Goal: Task Accomplishment & Management: Manage account settings

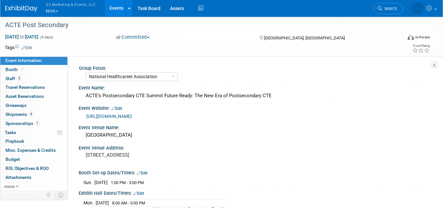
select select "National Healthcareer Association"
select select "In-house Created Form w/ Link"
click at [52, 6] on span "G2 Marketing & Events, LLC" at bounding box center [71, 4] width 50 height 7
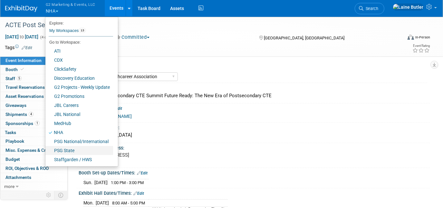
click at [74, 151] on link "PSG State" at bounding box center [79, 150] width 68 height 9
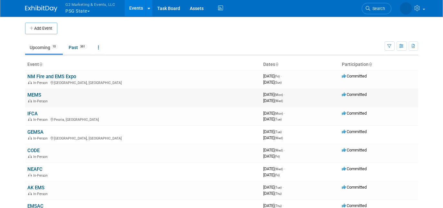
click at [33, 95] on link "MEMS" at bounding box center [35, 95] width 14 height 6
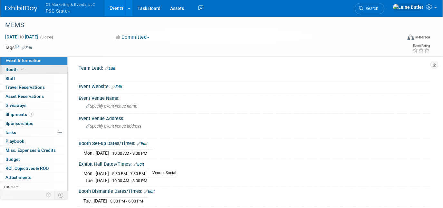
click at [12, 70] on span "Booth" at bounding box center [15, 69] width 20 height 5
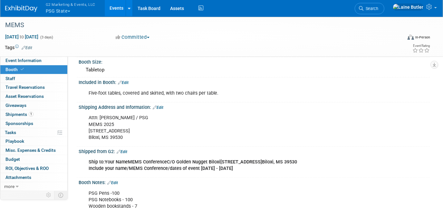
scroll to position [48, 0]
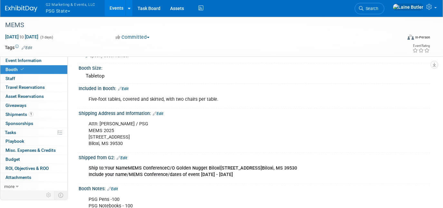
click at [29, 8] on img at bounding box center [21, 8] width 32 height 6
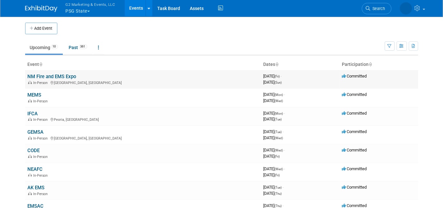
click at [49, 75] on link "NM Fire and EMS Expo" at bounding box center [52, 77] width 49 height 6
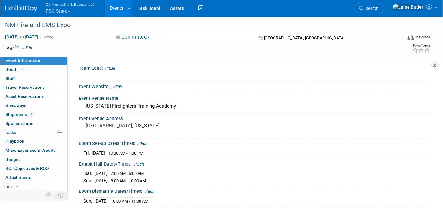
click at [113, 68] on link "Edit" at bounding box center [110, 68] width 11 height 5
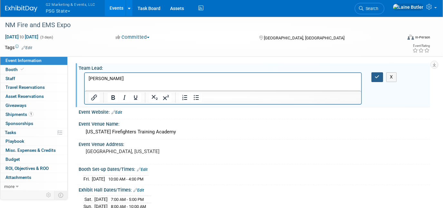
click at [376, 79] on button "button" at bounding box center [378, 76] width 12 height 9
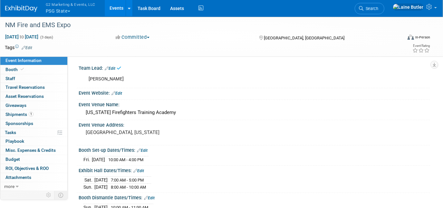
click at [117, 92] on link "Edit" at bounding box center [117, 93] width 11 height 5
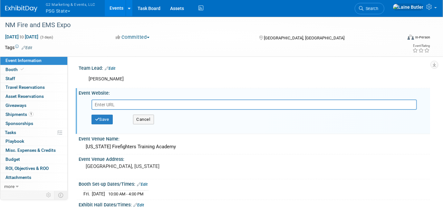
paste input "https://nmemta.org/fire-and-ems-expo/"
type input "https://nmemta.org/fire-and-ems-expo/"
click at [105, 119] on button "Save" at bounding box center [102, 119] width 21 height 10
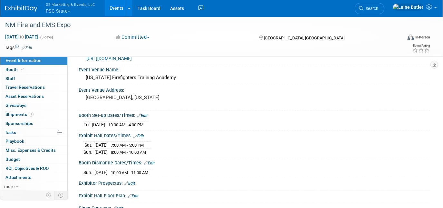
scroll to position [42, 0]
click at [21, 68] on icon at bounding box center [22, 69] width 3 height 4
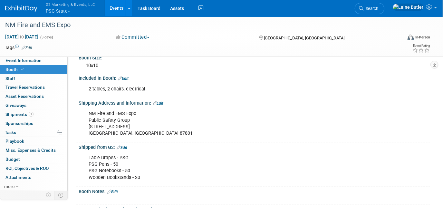
scroll to position [61, 0]
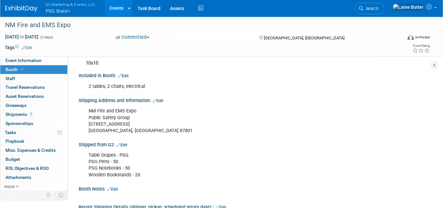
click at [129, 143] on div "Shipped from G2: Edit" at bounding box center [255, 144] width 352 height 8
click at [126, 143] on link "Edit" at bounding box center [122, 145] width 11 height 5
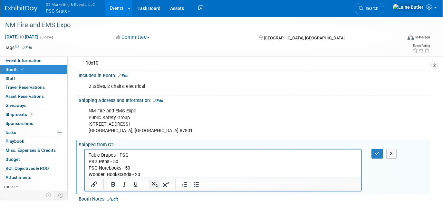
scroll to position [0, 0]
click at [147, 173] on p "Table Drapes - PSG PSG Pens - 50 PSG Notebooks - 50 Wooden Bookstands - 20" at bounding box center [222, 165] width 269 height 26
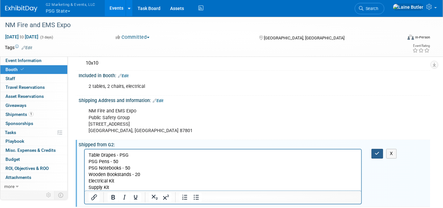
click at [379, 153] on icon "button" at bounding box center [377, 153] width 5 height 5
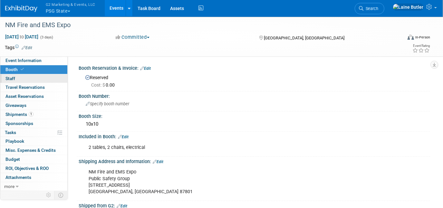
click at [18, 76] on link "0 Staff 0" at bounding box center [33, 78] width 67 height 9
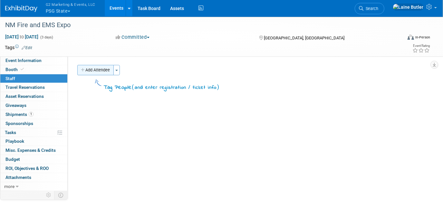
click at [91, 68] on button "Add Attendee" at bounding box center [95, 70] width 36 height 10
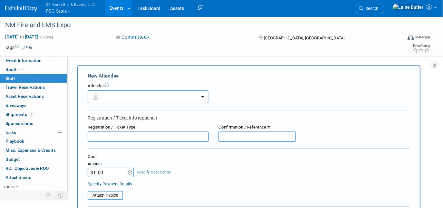
click at [104, 87] on div "Attendee" at bounding box center [249, 86] width 323 height 6
click at [103, 96] on button "button" at bounding box center [148, 96] width 121 height 13
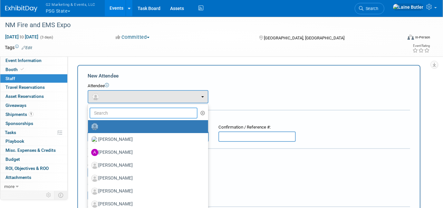
click at [107, 113] on input "text" at bounding box center [144, 112] width 108 height 11
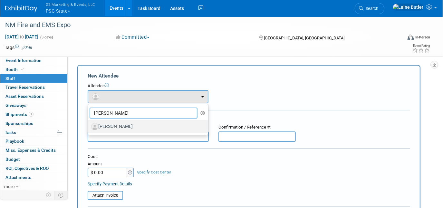
type input "kate"
click at [112, 124] on label "[PERSON_NAME]" at bounding box center [146, 126] width 111 height 10
click at [89, 124] on input "[PERSON_NAME]" at bounding box center [87, 126] width 4 height 4
select select "7a533cc5-eaae-4af9-a3bf-452f007672c8"
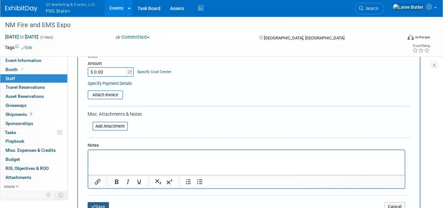
click at [99, 202] on button "Save" at bounding box center [98, 206] width 21 height 9
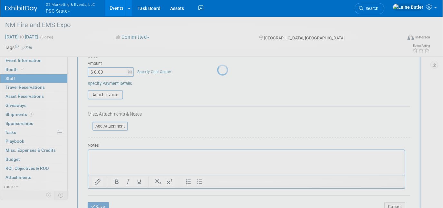
scroll to position [51, 0]
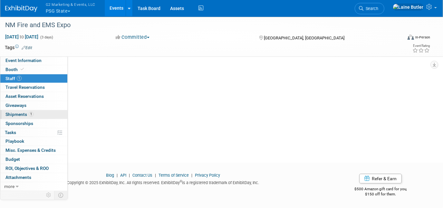
click at [14, 113] on span "Shipments 1" at bounding box center [19, 114] width 28 height 5
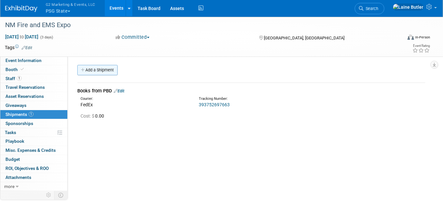
click at [108, 65] on link "Add a Shipment" at bounding box center [97, 70] width 40 height 10
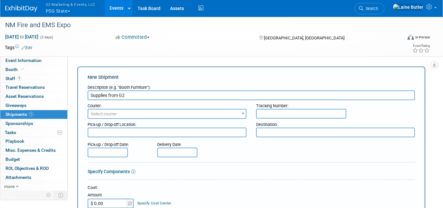
type input "Supplies from G2"
click at [111, 113] on span "Select courier" at bounding box center [104, 113] width 26 height 5
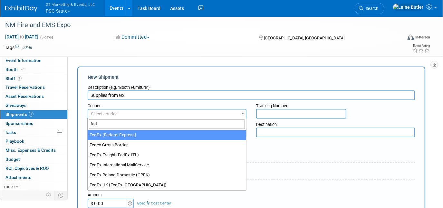
type input "fed"
select select "206"
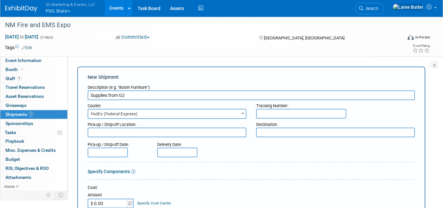
click at [270, 134] on textarea at bounding box center [335, 132] width 159 height 10
paste textarea ""NM Fire and EMS Expo Public Safety Group 600 Aspen Road Socorro, NM 87801""
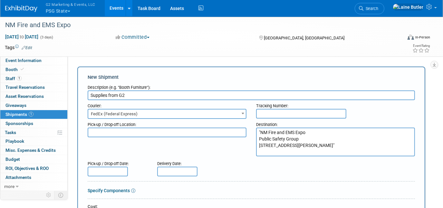
click at [260, 126] on div "Destination:" at bounding box center [335, 123] width 159 height 9
click at [261, 135] on textarea ""NM Fire and EMS Expo Public Safety Group 600 Aspen Road Socorro, NM 87801"" at bounding box center [335, 141] width 159 height 29
click at [261, 132] on textarea ""NM Fire and EMS Expo Public Safety Group 600 Aspen Road Socorro, NM 87801"" at bounding box center [335, 141] width 159 height 29
click at [328, 145] on textarea "NM Fire and EMS Expo Public Safety Group 600 Aspen Road Socorro, NM 87801"" at bounding box center [335, 141] width 159 height 29
click at [315, 148] on textarea "NM Fire and EMS Expo Public Safety Group 600 Aspen Road Socorro, NM 87801"" at bounding box center [335, 141] width 159 height 29
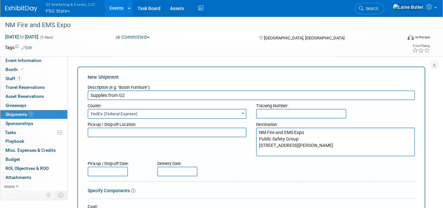
type textarea "NM Fire and EMS Expo Public Safety Group 600 Aspen Road Socorro, NM 87801"
click at [290, 119] on div "Destination:" at bounding box center [335, 123] width 159 height 9
click at [276, 109] on input "text" at bounding box center [301, 114] width 90 height 10
paste input "884548522836"
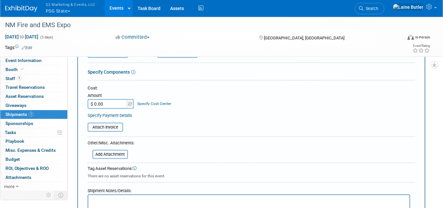
scroll to position [172, 0]
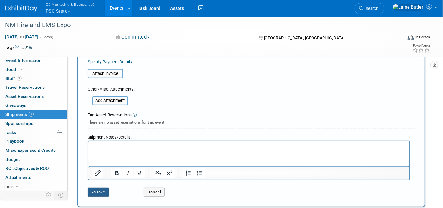
type input "884548522836"
click at [94, 190] on icon "submit" at bounding box center [93, 192] width 5 height 4
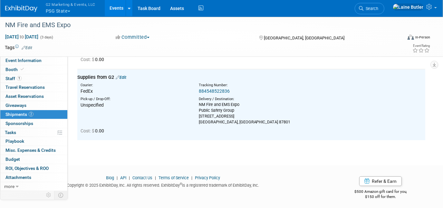
scroll to position [0, 0]
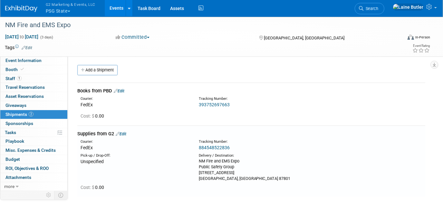
drag, startPoint x: 236, startPoint y: 176, endPoint x: 197, endPoint y: 160, distance: 42.1
click at [197, 160] on div "Delivery / Destination: NM Fire and EMS Expo Public Safety Group 600 Aspen Road…" at bounding box center [253, 167] width 118 height 28
copy div "NM Fire and EMS Expo Public Safety Group 600 Aspen Road Socorro, NM 87801"
click at [122, 89] on link "Edit" at bounding box center [119, 90] width 11 height 5
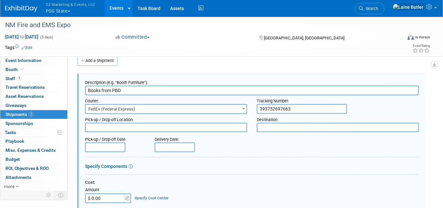
click at [262, 129] on textarea at bounding box center [338, 127] width 162 height 9
paste textarea "NM Fire and EMS Expo Public Safety Group 600 Aspen Road Socorro, NM 87801"
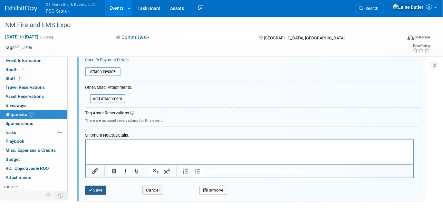
type textarea "NM Fire and EMS Expo Public Safety Group 600 Aspen Road Socorro, NM 87801"
click at [95, 185] on button "Save" at bounding box center [95, 189] width 21 height 9
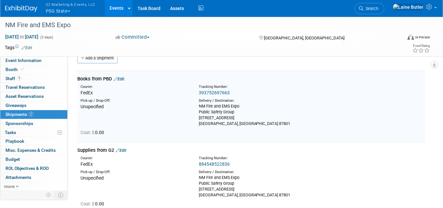
scroll to position [9, 0]
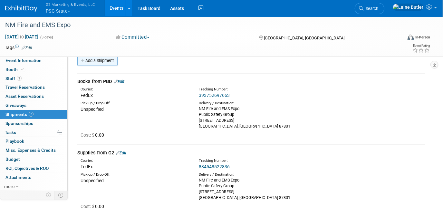
click at [103, 60] on link "Add a Shipment" at bounding box center [97, 60] width 40 height 10
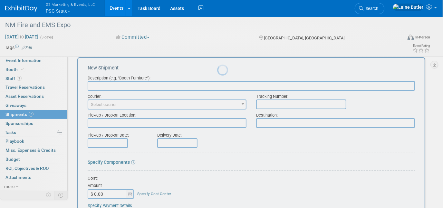
scroll to position [0, 0]
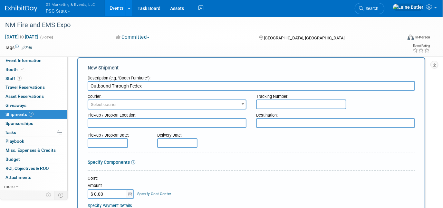
type input "Outbound Through Fedex"
click at [117, 100] on span "Select courier" at bounding box center [167, 104] width 158 height 9
click at [279, 150] on form "Description (e.g. "Booth Furniture"): Outbound Through Fedex Courier: 007EX 17 …" at bounding box center [252, 204] width 328 height 264
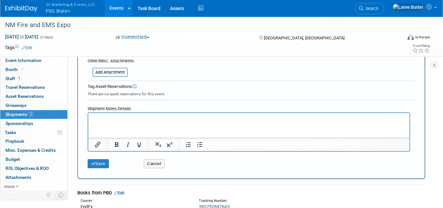
scroll to position [220, 0]
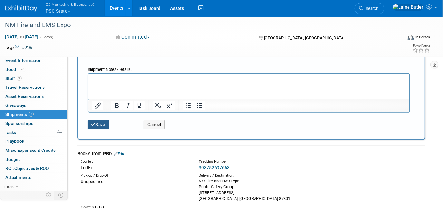
click at [102, 125] on button "Save" at bounding box center [98, 124] width 21 height 9
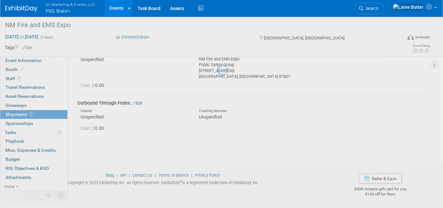
scroll to position [130, 0]
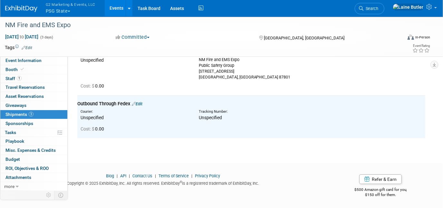
click at [19, 11] on img at bounding box center [21, 8] width 32 height 6
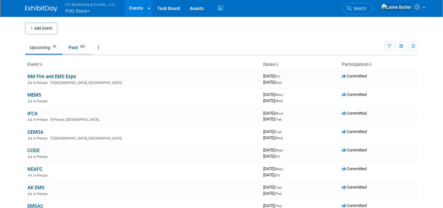
click at [74, 48] on link "Past 361" at bounding box center [78, 47] width 28 height 12
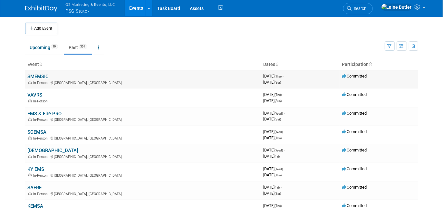
click at [45, 78] on link "SMEMSIC" at bounding box center [38, 77] width 21 height 6
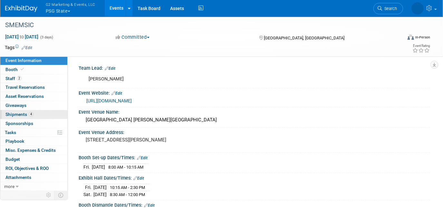
click at [17, 112] on span "Shipments 4" at bounding box center [19, 114] width 28 height 5
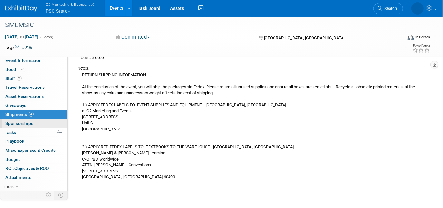
scroll to position [335, 0]
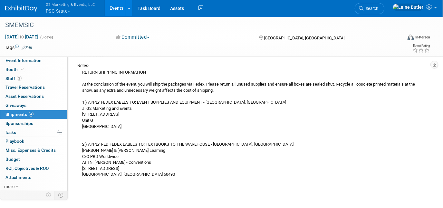
drag, startPoint x: 83, startPoint y: 71, endPoint x: 150, endPoint y: 173, distance: 122.1
click at [150, 173] on div "RETURN SHIPPING INFORMATION At the conclusion of the event, you will ship the p…" at bounding box center [251, 123] width 348 height 109
copy div "RETURN SHIPPING INFORMATION At the conclusion of the event, you will ship the p…"
click at [13, 6] on img at bounding box center [21, 8] width 32 height 6
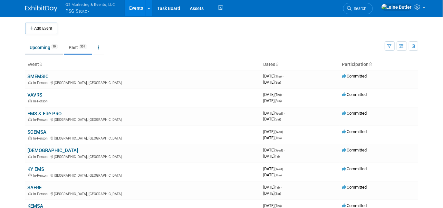
click at [43, 54] on li "Upcoming 10" at bounding box center [44, 48] width 38 height 14
click at [43, 49] on link "Upcoming 10" at bounding box center [44, 47] width 38 height 12
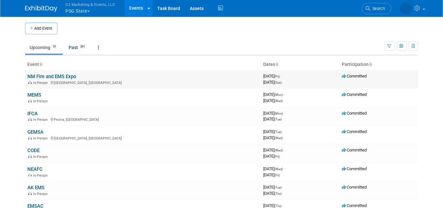
click at [39, 75] on link "NM Fire and EMS Expo" at bounding box center [52, 77] width 49 height 6
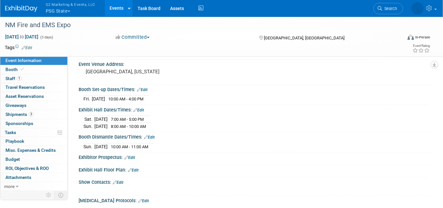
scroll to position [69, 0]
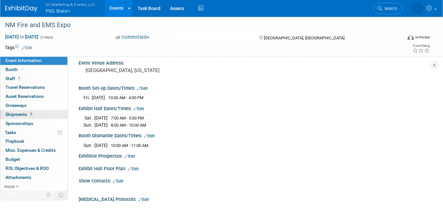
click at [19, 115] on span "Shipments 3" at bounding box center [19, 114] width 28 height 5
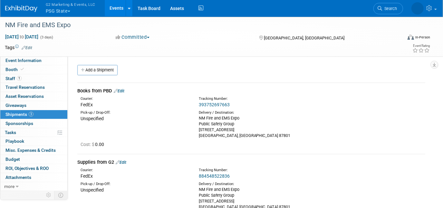
scroll to position [130, 0]
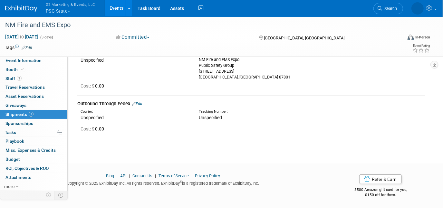
click at [143, 101] on link "Edit" at bounding box center [137, 103] width 11 height 5
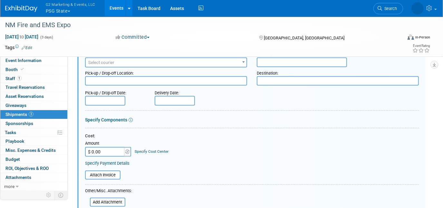
scroll to position [272, 0]
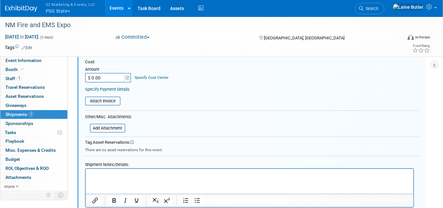
click at [102, 177] on html at bounding box center [249, 172] width 328 height 9
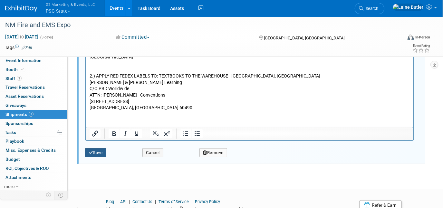
click at [99, 151] on button "Save" at bounding box center [95, 152] width 21 height 9
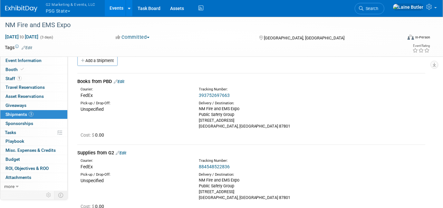
scroll to position [0, 0]
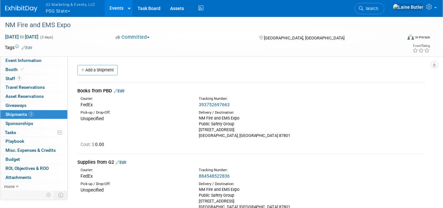
click at [214, 104] on link "393752697663" at bounding box center [214, 104] width 31 height 5
click at [205, 172] on div "Tracking Number:" at bounding box center [268, 169] width 138 height 5
click at [207, 174] on link "884548522836" at bounding box center [214, 175] width 31 height 5
click at [122, 92] on link "Edit" at bounding box center [119, 90] width 11 height 5
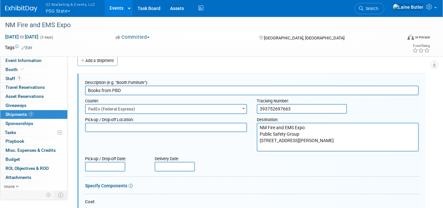
scroll to position [25, 0]
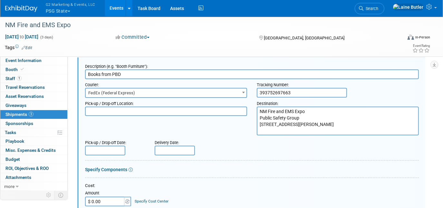
click at [170, 144] on div "Delivery Date:" at bounding box center [193, 141] width 76 height 9
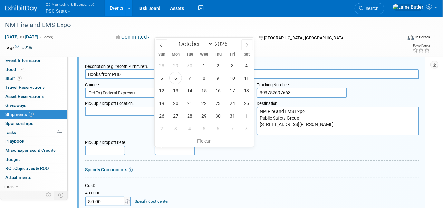
click at [170, 152] on input "text" at bounding box center [175, 150] width 40 height 10
click at [232, 67] on span "3" at bounding box center [232, 65] width 13 height 13
type input "Oct 3, 2025"
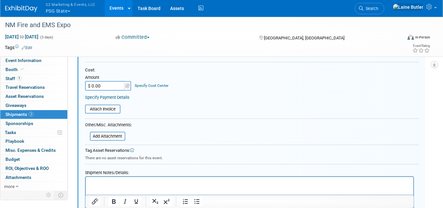
scroll to position [142, 0]
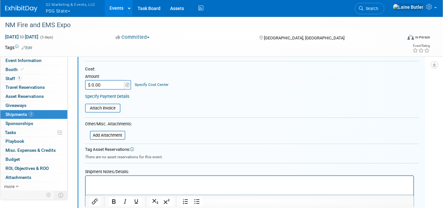
click at [95, 185] on html at bounding box center [249, 180] width 328 height 9
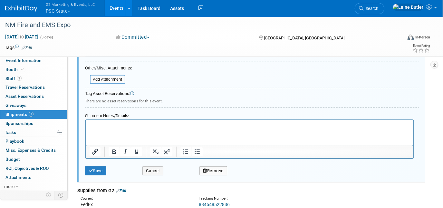
scroll to position [198, 0]
click at [96, 173] on div "Save Cancel Remove" at bounding box center [252, 169] width 334 height 20
click at [94, 169] on button "Save" at bounding box center [95, 170] width 21 height 9
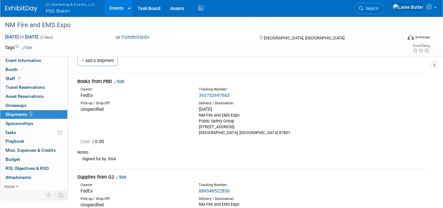
scroll to position [79, 0]
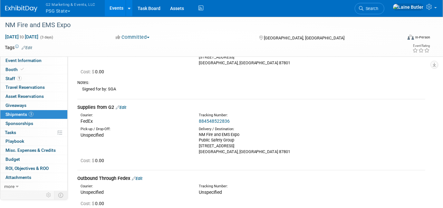
click at [124, 108] on link "Edit" at bounding box center [121, 107] width 11 height 5
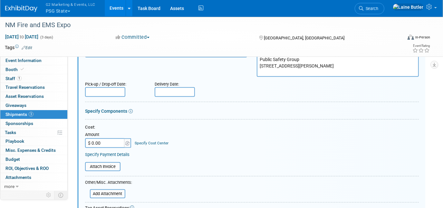
scroll to position [0, 0]
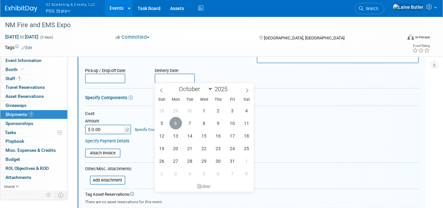
click at [174, 126] on span "6" at bounding box center [176, 123] width 13 height 13
type input "Oct 6, 2025"
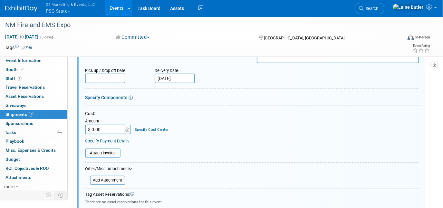
scroll to position [347, 0]
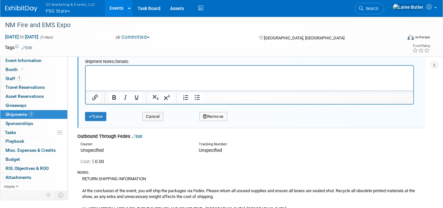
click at [133, 74] on html at bounding box center [249, 69] width 328 height 9
click at [98, 114] on button "Save" at bounding box center [95, 116] width 21 height 9
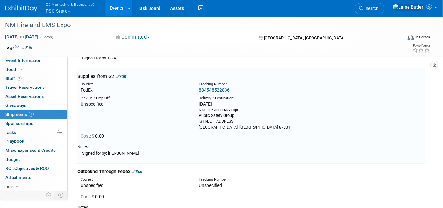
scroll to position [104, 0]
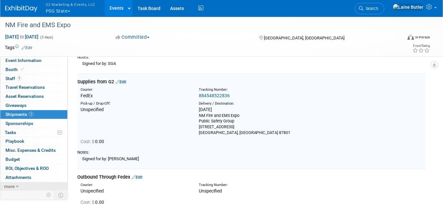
click at [19, 182] on link "more" at bounding box center [33, 186] width 67 height 9
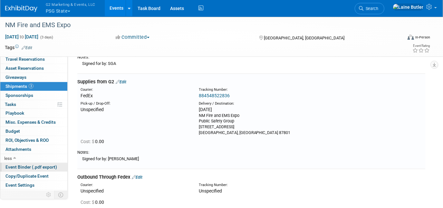
scroll to position [44, 0]
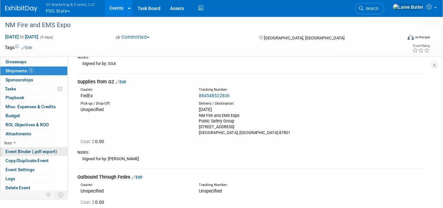
click at [33, 150] on span "Event Binder (.pdf export)" at bounding box center [31, 151] width 52 height 5
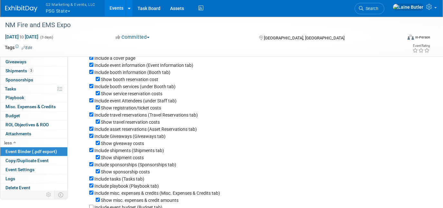
scroll to position [31, 0]
click at [100, 202] on div "Show misc. expenses & credit amounts" at bounding box center [257, 199] width 336 height 7
click at [94, 195] on div "Include misc. expenses & credits (Misc. Expenses & Credits tab)" at bounding box center [257, 192] width 336 height 7
click at [96, 201] on input "Show misc. expenses & credit amounts" at bounding box center [98, 199] width 4 height 4
checkbox input "false"
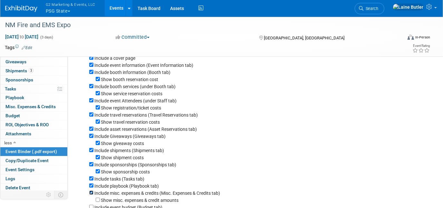
click at [93, 194] on input "Include misc. expenses & credits (Misc. Expenses & Credits tab)" at bounding box center [91, 192] width 4 height 4
checkbox input "false"
click at [93, 187] on input "Include playbook (Playbook tab)" at bounding box center [91, 185] width 4 height 4
checkbox input "false"
click at [92, 180] on input "Include tasks (Tasks tab)" at bounding box center [91, 178] width 4 height 4
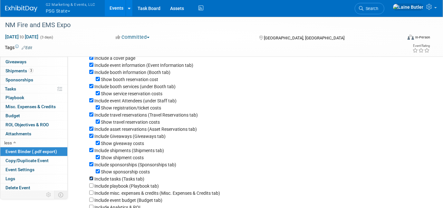
checkbox input "false"
click at [97, 173] on input "Show sponsorship costs" at bounding box center [98, 171] width 4 height 4
checkbox input "false"
click at [97, 159] on input "Show shipment costs" at bounding box center [98, 157] width 4 height 4
checkbox input "false"
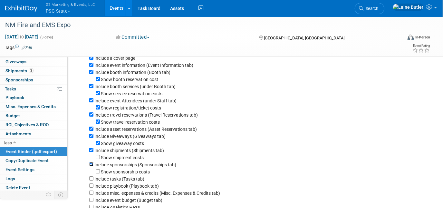
click at [91, 166] on input "Include sponsorships (Sponsorships tab)" at bounding box center [91, 164] width 4 height 4
checkbox input "false"
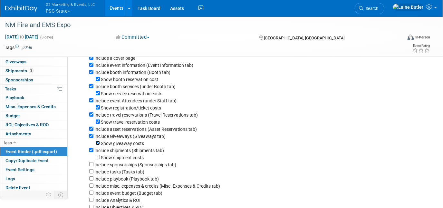
click at [98, 144] on input "Show giveaway costs" at bounding box center [98, 143] width 4 height 4
checkbox input "false"
click at [91, 137] on input "Include Giveaways (Giveaways tab)" at bounding box center [91, 136] width 4 height 4
checkbox input "false"
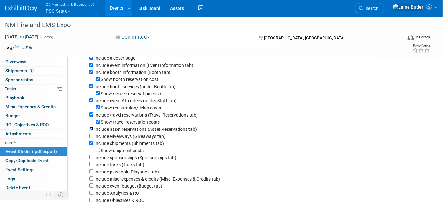
click at [92, 130] on input "Include asset reservations (Asset Reservations tab)" at bounding box center [91, 128] width 4 height 4
checkbox input "false"
click at [98, 125] on div "Show travel reservation costs" at bounding box center [257, 121] width 336 height 7
click at [98, 124] on input "Show travel reservation costs" at bounding box center [98, 121] width 4 height 4
checkbox input "false"
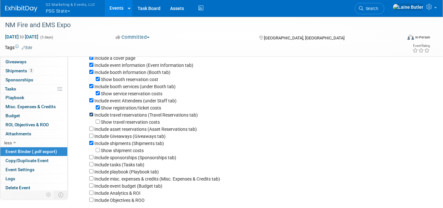
click at [92, 116] on input "Include travel reservations (Travel Reservations tab)" at bounding box center [91, 114] width 4 height 4
checkbox input "false"
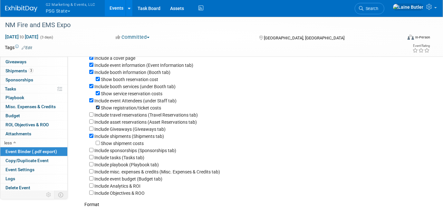
click at [97, 108] on input "Show registration/ticket costs" at bounding box center [98, 107] width 4 height 4
checkbox input "false"
click at [96, 92] on input "Show service reservation costs" at bounding box center [98, 93] width 4 height 4
checkbox input "false"
click at [92, 88] on input "Include booth services (under Booth tab)" at bounding box center [91, 86] width 4 height 4
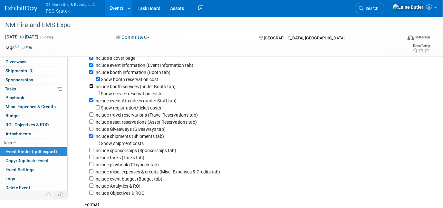
checkbox input "false"
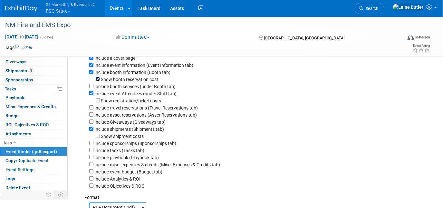
click at [98, 79] on input "Show booth reservation cost" at bounding box center [98, 79] width 4 height 4
checkbox input "false"
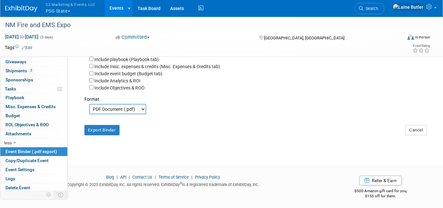
scroll to position [133, 0]
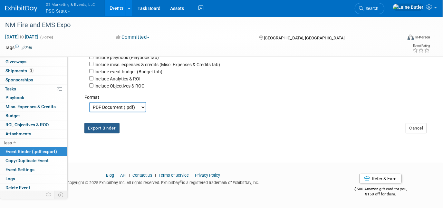
click at [101, 132] on button "Export Binder" at bounding box center [101, 128] width 35 height 10
click at [75, 29] on div "NM Fire and EMS Expo" at bounding box center [198, 25] width 391 height 12
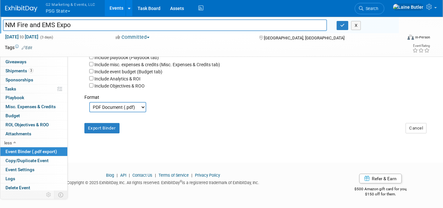
drag, startPoint x: 76, startPoint y: 27, endPoint x: 3, endPoint y: 17, distance: 73.9
click at [3, 17] on div "NM Fire and EMS Expo NM Fire and EMS Expo X" at bounding box center [199, 24] width 399 height 17
click at [339, 22] on button "button" at bounding box center [343, 25] width 12 height 9
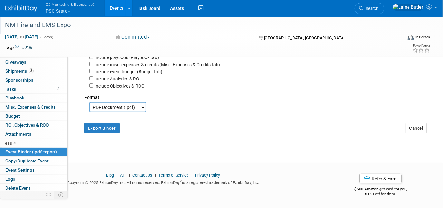
click at [28, 9] on img at bounding box center [21, 8] width 32 height 6
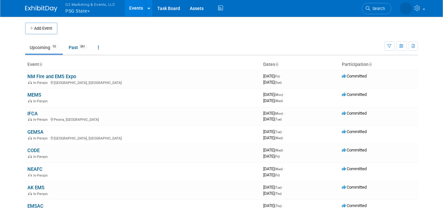
click at [84, 10] on button "G2 Marketing & Events, LLC PSG State" at bounding box center [94, 8] width 58 height 17
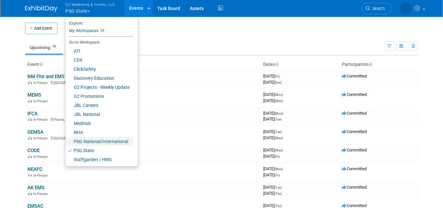
click at [89, 142] on link "PSG National/International" at bounding box center [99, 141] width 68 height 9
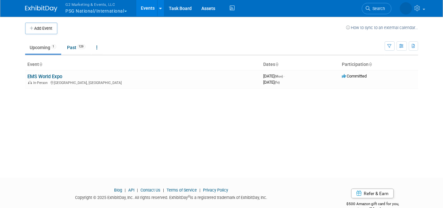
scroll to position [15, 0]
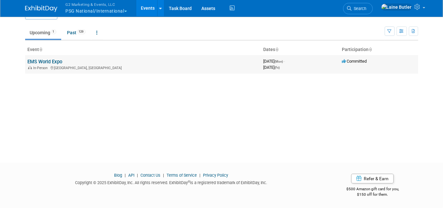
click at [51, 59] on link "EMS World Expo" at bounding box center [45, 62] width 35 height 6
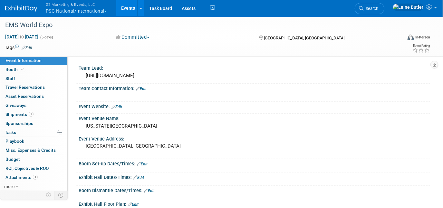
scroll to position [16, 0]
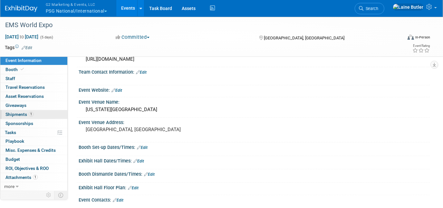
click at [21, 114] on span "Shipments 1" at bounding box center [19, 114] width 28 height 5
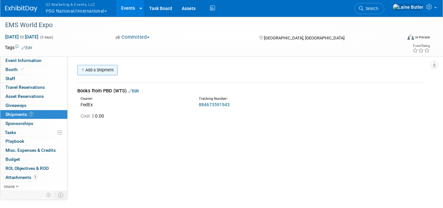
click at [99, 69] on link "Add a Shipment" at bounding box center [97, 70] width 40 height 10
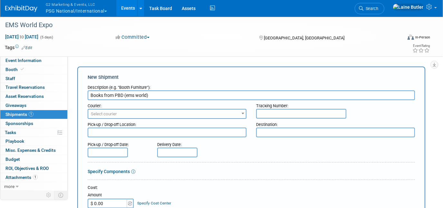
type input "Books from PBD (ems world)"
click at [277, 112] on input "text" at bounding box center [301, 114] width 90 height 10
paste input "393958637065"
click at [267, 113] on input "393958637065" at bounding box center [301, 114] width 90 height 10
type input "393958637065"
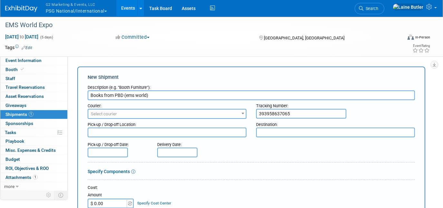
click at [199, 115] on span "Select courier" at bounding box center [167, 113] width 158 height 9
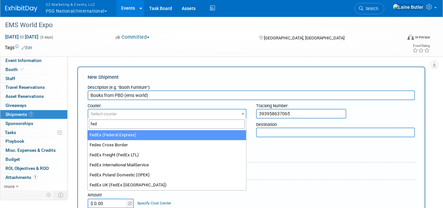
type input "fed"
select select "206"
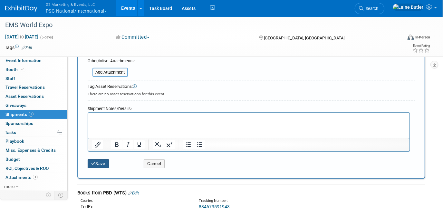
click at [104, 159] on button "Save" at bounding box center [98, 163] width 21 height 9
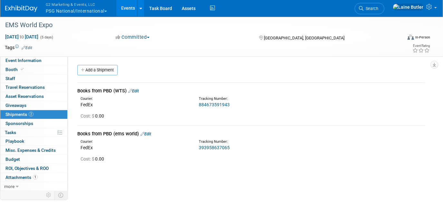
click at [87, 7] on span "G2 Marketing & Events, LLC" at bounding box center [76, 4] width 61 height 7
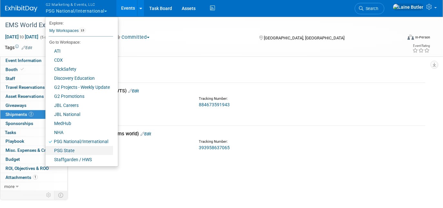
click at [75, 152] on link "PSG State" at bounding box center [79, 150] width 68 height 9
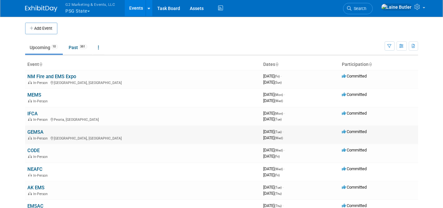
click at [36, 133] on link "GEMSA" at bounding box center [36, 132] width 16 height 6
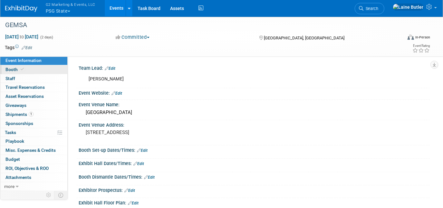
click at [12, 71] on span "Booth" at bounding box center [15, 69] width 20 height 5
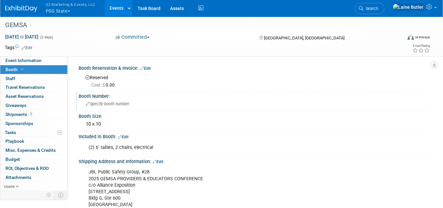
click at [115, 106] on div "Specify booth number" at bounding box center [255, 104] width 342 height 10
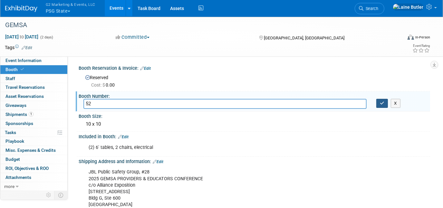
type input "52"
click at [383, 102] on icon "button" at bounding box center [382, 103] width 5 height 4
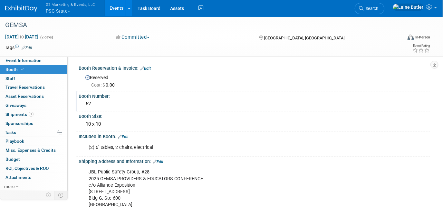
click at [161, 159] on link "Edit" at bounding box center [158, 161] width 11 height 5
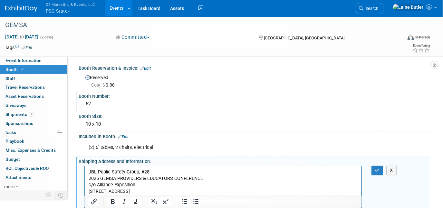
click at [151, 170] on p "JBL Public Safety Group, #28 2025 GEMSA PROVIDERS & EDUCATORS CONFERENCE c/o Al…" at bounding box center [222, 188] width 269 height 39
click at [377, 173] on button "button" at bounding box center [378, 169] width 12 height 9
